Goal: Task Accomplishment & Management: Use online tool/utility

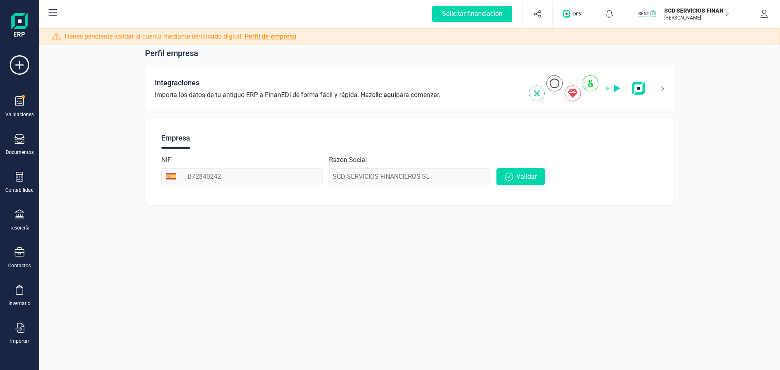
click at [713, 16] on p "[PERSON_NAME]" at bounding box center [696, 18] width 65 height 7
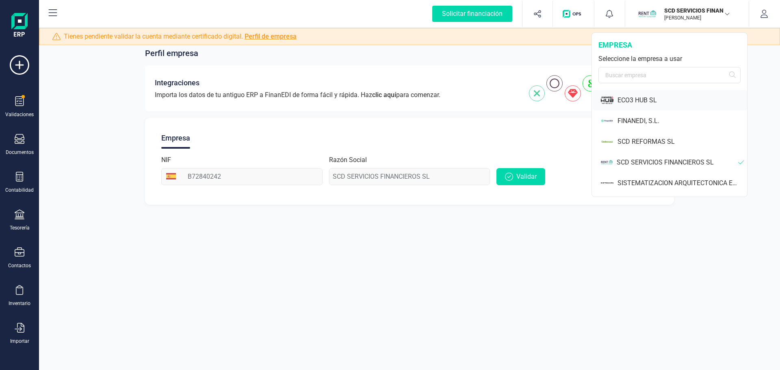
click at [630, 98] on div "ECO3 HUB SL" at bounding box center [683, 100] width 130 height 10
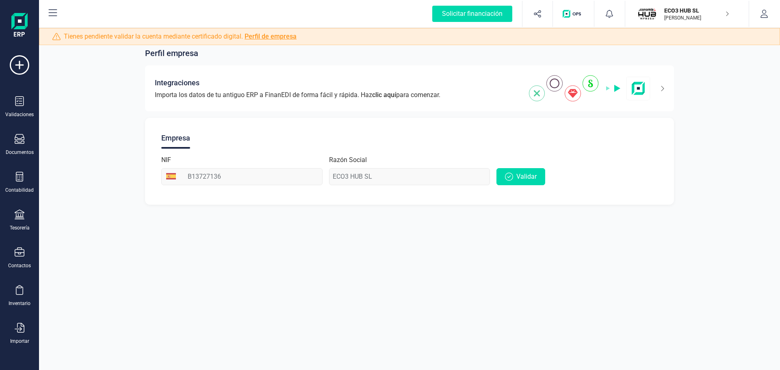
scroll to position [35, 0]
click at [22, 328] on icon at bounding box center [20, 331] width 10 height 10
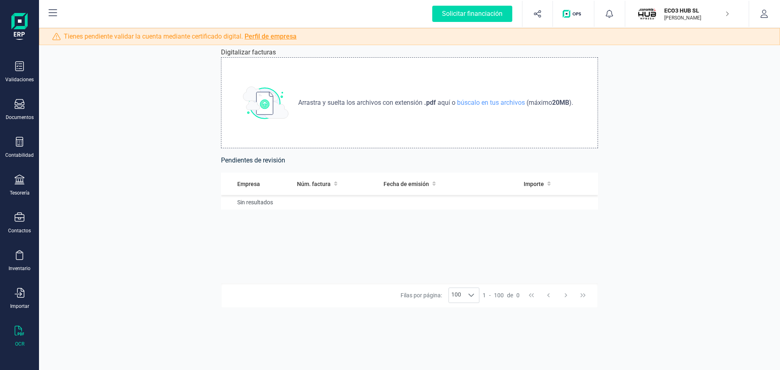
click at [354, 102] on span "Arrastra y suelta los archivos con extensión" at bounding box center [361, 103] width 126 height 10
click at [473, 100] on span "búscalo en tus archivos" at bounding box center [491, 103] width 71 height 8
type input "C:\fakepath\Invoice-B3F59849-0004.pdf"
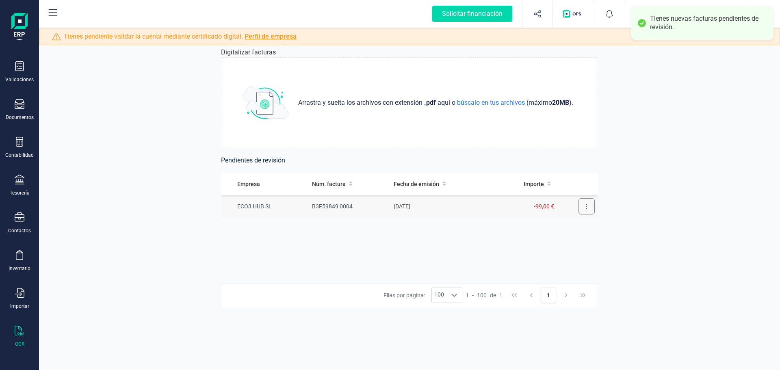
click at [588, 211] on button at bounding box center [587, 206] width 16 height 16
click at [572, 228] on span "Revisar factura" at bounding box center [567, 226] width 39 height 8
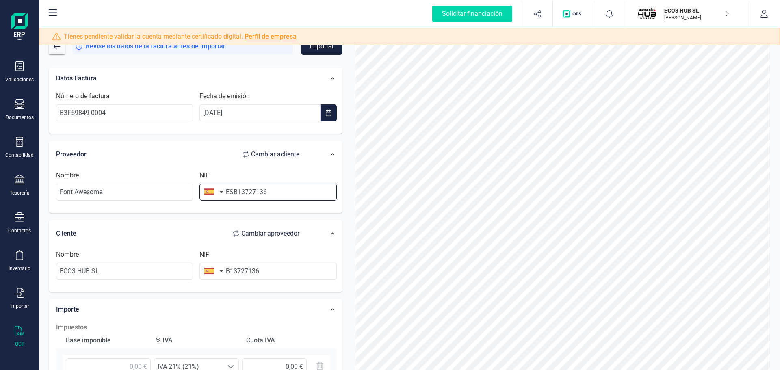
drag, startPoint x: 284, startPoint y: 189, endPoint x: 204, endPoint y: 197, distance: 80.4
click at [204, 197] on div "NIF ESB13727136" at bounding box center [267, 186] width 143 height 30
click at [114, 184] on input "Font Awesome" at bounding box center [124, 192] width 137 height 17
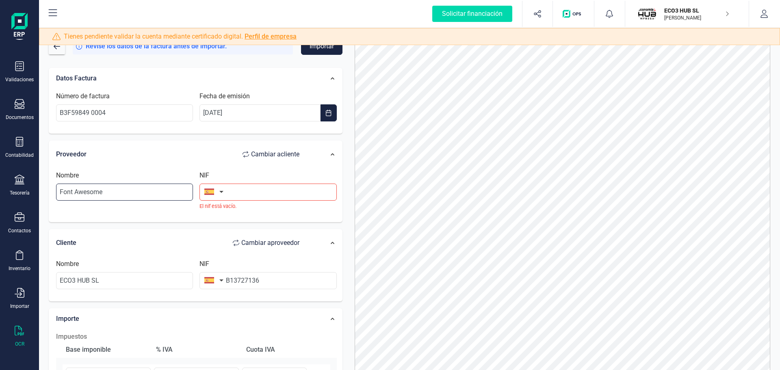
click at [112, 194] on input "Font Awesome" at bounding box center [124, 192] width 137 height 17
type input "Font Awesome"
click at [240, 192] on input "text" at bounding box center [268, 192] width 137 height 17
drag, startPoint x: 118, startPoint y: 194, endPoint x: -66, endPoint y: 181, distance: 184.5
click at [0, 181] on html "Solicitar financiación Validaciones Documentos Documentos Presupuestos Pedidos …" at bounding box center [390, 185] width 780 height 370
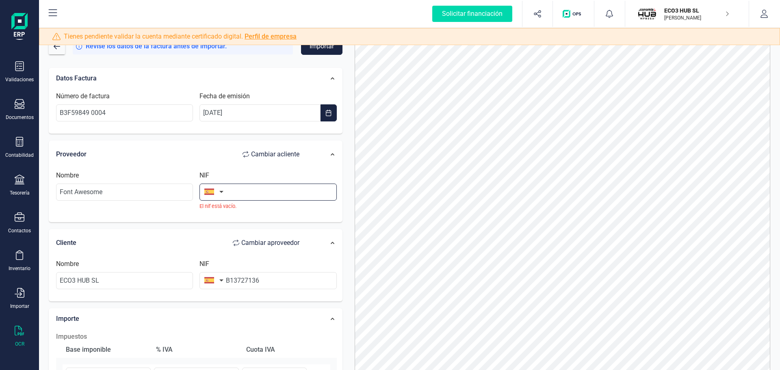
click at [238, 193] on input "text" at bounding box center [268, 192] width 137 height 17
click at [221, 193] on button "button" at bounding box center [213, 192] width 26 height 16
click at [234, 192] on input "text" at bounding box center [268, 192] width 137 height 17
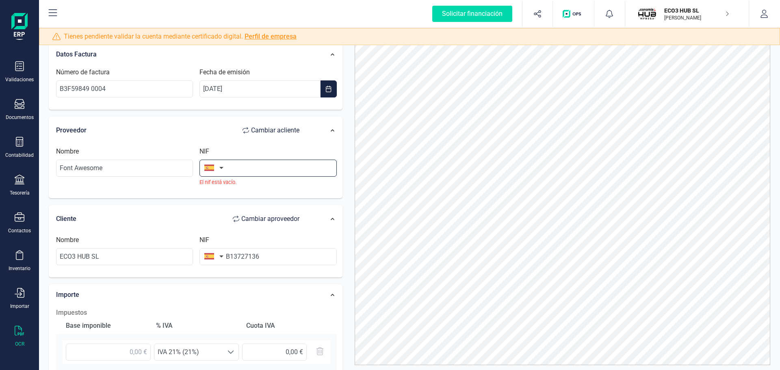
scroll to position [43, 0]
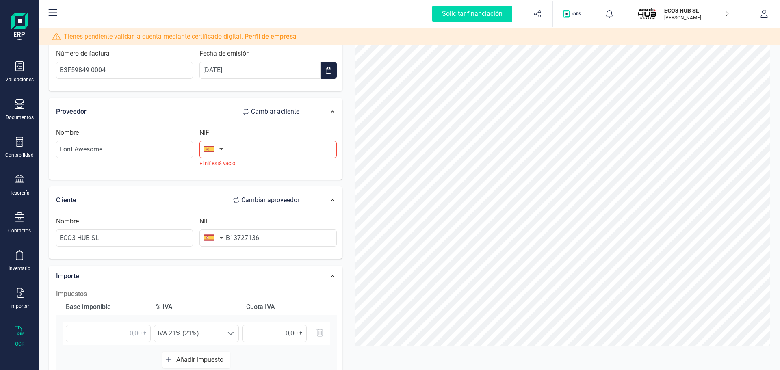
click at [219, 152] on button "button" at bounding box center [213, 149] width 26 height 16
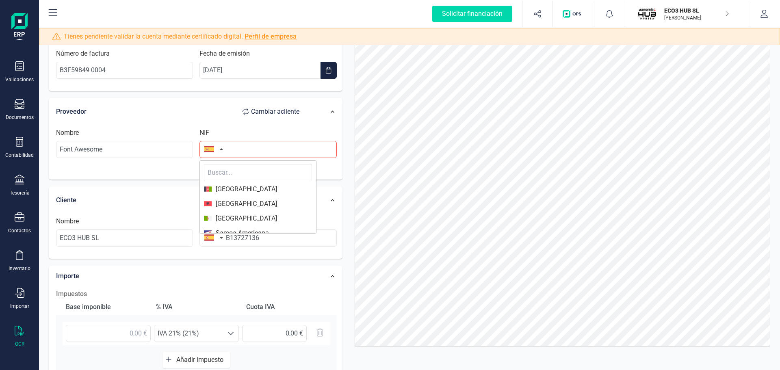
click at [227, 175] on input "text" at bounding box center [258, 172] width 108 height 17
type input "stad"
click at [239, 184] on span "[GEOGRAPHIC_DATA]" at bounding box center [244, 189] width 65 height 10
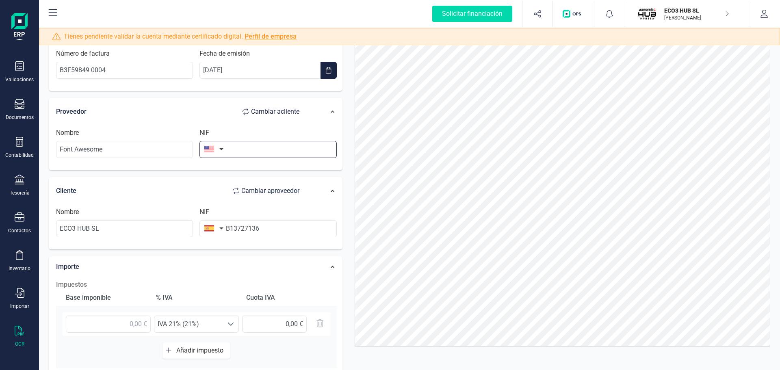
click at [284, 142] on input "text" at bounding box center [268, 149] width 137 height 17
paste input "FontAwesome"
type input "FontAwesome"
drag, startPoint x: 225, startPoint y: 150, endPoint x: 284, endPoint y: 154, distance: 59.1
click at [284, 154] on div "NIF FontAwesome" at bounding box center [267, 143] width 143 height 30
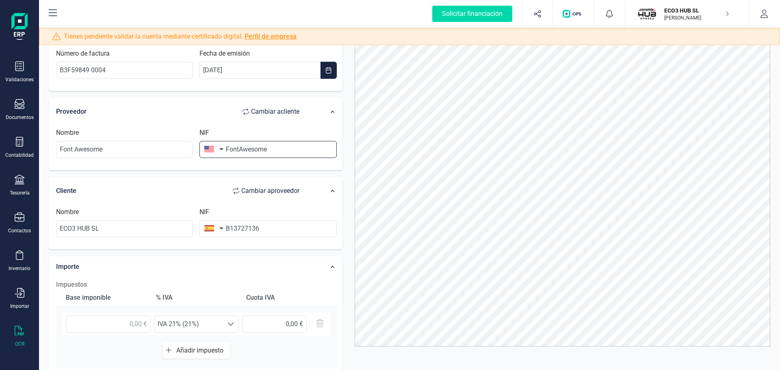
drag, startPoint x: 278, startPoint y: 150, endPoint x: 224, endPoint y: 152, distance: 54.5
click at [224, 152] on div "NIF FontAwesome" at bounding box center [267, 143] width 143 height 30
click at [691, 13] on p "ECO3 HUB SL" at bounding box center [696, 11] width 65 height 8
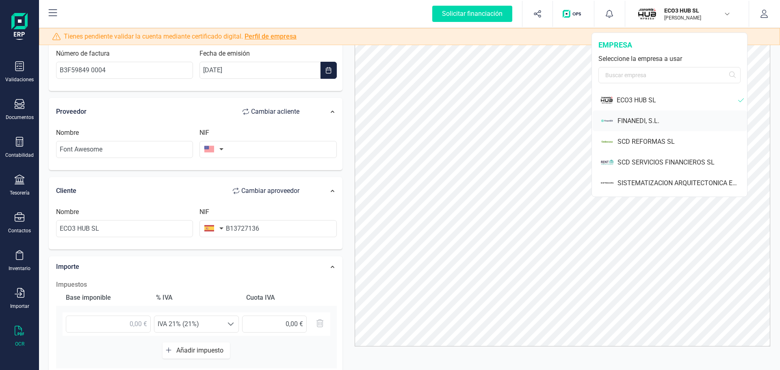
click at [654, 120] on div "FINANEDI, S.L." at bounding box center [683, 121] width 130 height 10
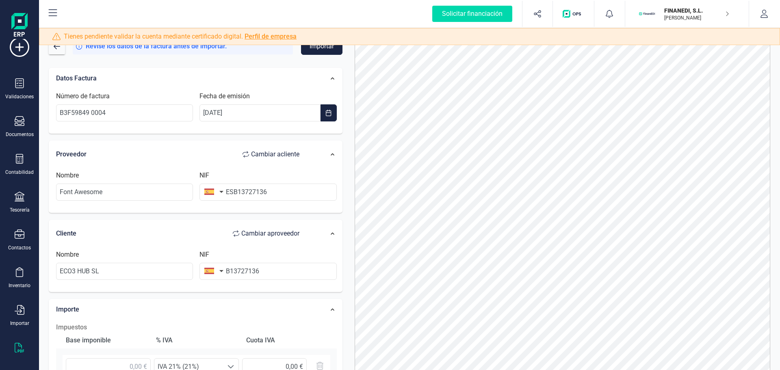
scroll to position [35, 0]
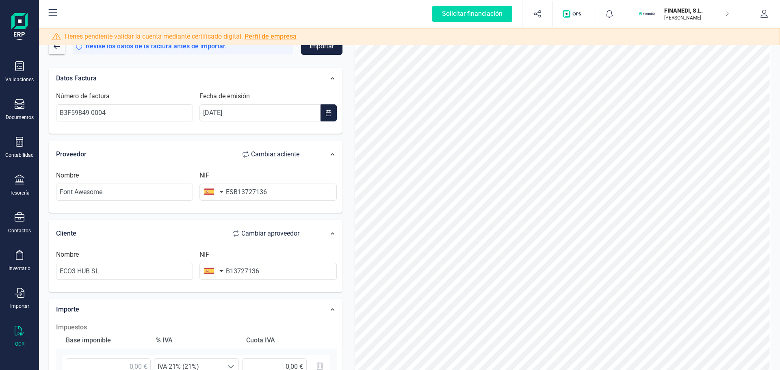
click at [19, 334] on icon at bounding box center [20, 331] width 10 height 10
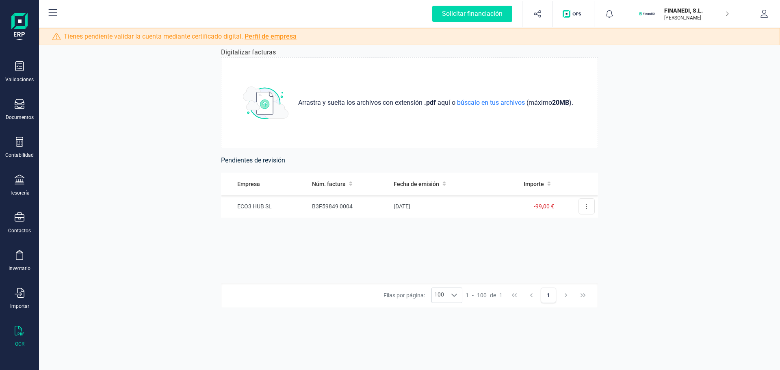
click at [325, 243] on div "Empresa Núm. factura Fecha de emisión Importe ECO3 HUB SL B3F59849 0004 [DATE] …" at bounding box center [409, 228] width 377 height 111
click at [391, 260] on div "Empresa Núm. factura Fecha de emisión Importe ECO3 HUB SL B3F59849 0004 [DATE] …" at bounding box center [409, 228] width 377 height 111
click at [371, 249] on div "Empresa Núm. factura Fecha de emisión Importe ECO3 HUB SL B3F59849 0004 [DATE] …" at bounding box center [409, 228] width 377 height 111
